Goal: Navigation & Orientation: Go to known website

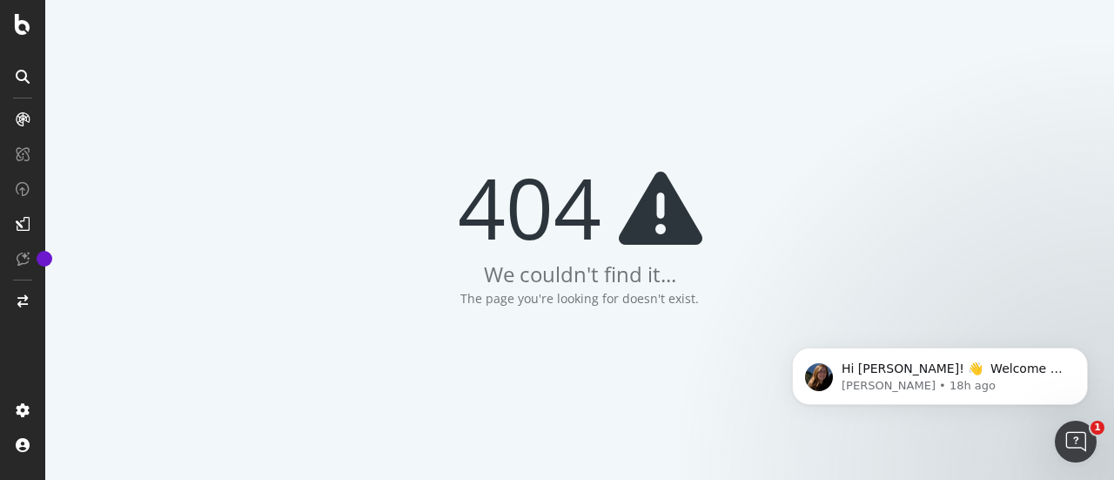
click at [259, 258] on div "404 We couldn't find it... The page you're looking for doesn't exist." at bounding box center [579, 240] width 1069 height 480
click at [20, 20] on icon at bounding box center [23, 24] width 16 height 21
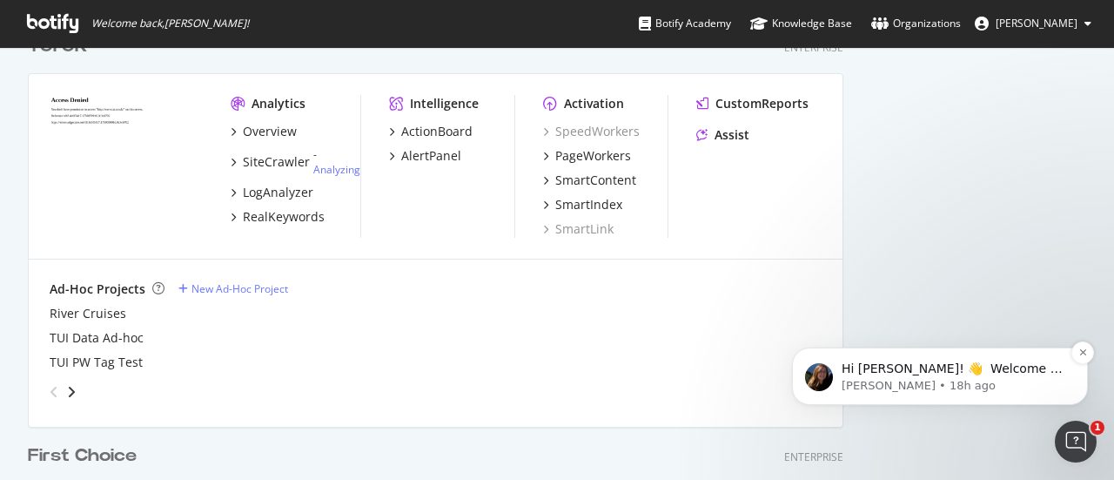
scroll to position [467, 1088]
